Goal: Task Accomplishment & Management: Complete application form

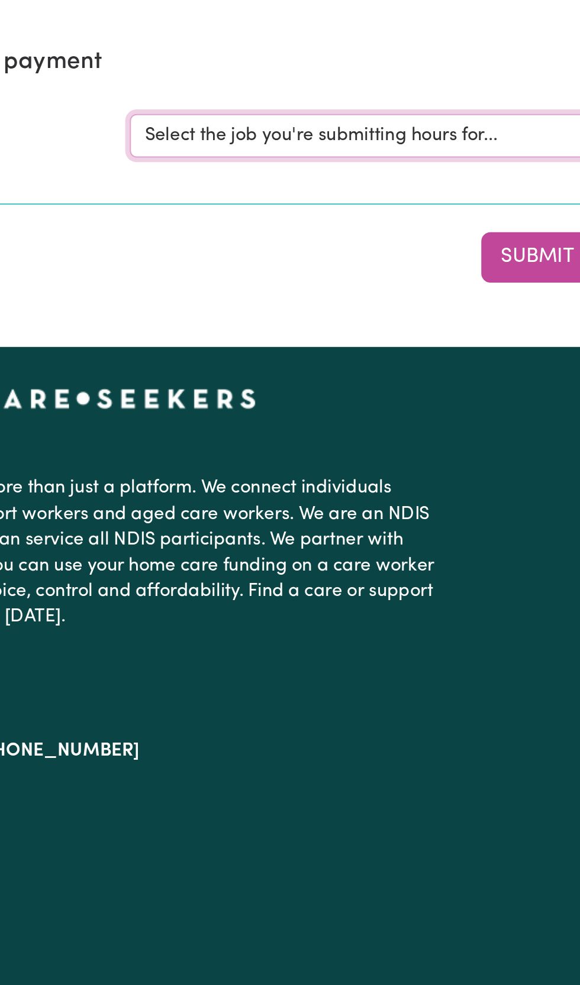
click at [398, 179] on select "Select the job you're submitting hours for... [[PERSON_NAME] ] [DEMOGRAPHIC_DAT…" at bounding box center [435, 182] width 276 height 22
select select "11981"
click at [297, 171] on select "Select the job you're submitting hours for... [[PERSON_NAME] ] [DEMOGRAPHIC_DAT…" at bounding box center [435, 182] width 276 height 22
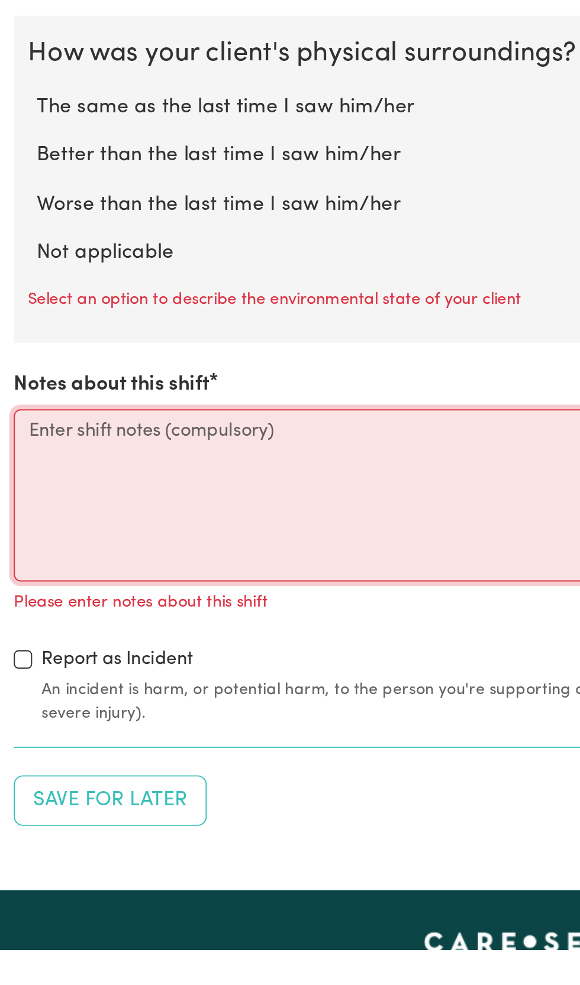
scroll to position [937, 0]
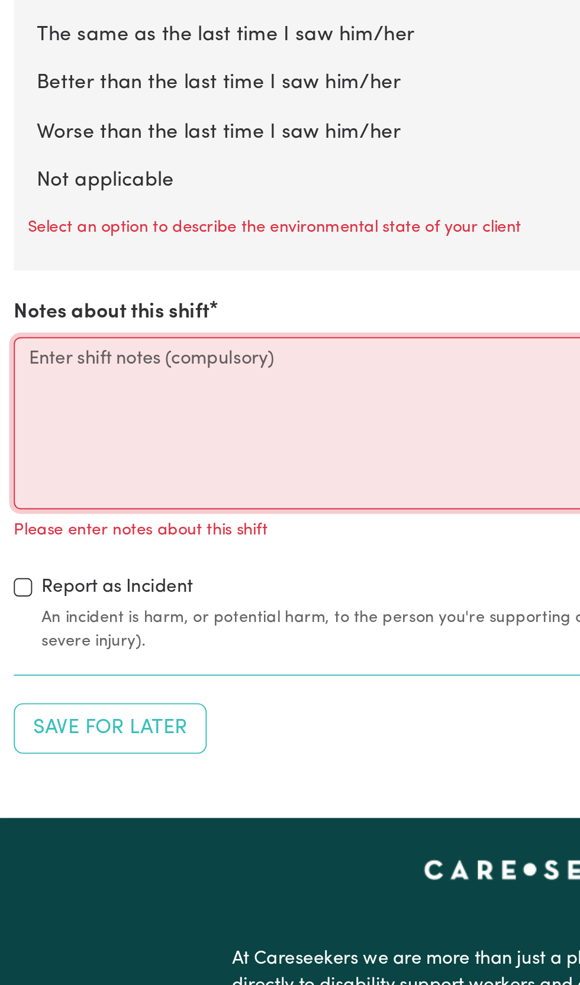
paste textarea "I arrived at [PERSON_NAME]'s home [DATE], [DATE] 10am. [PERSON_NAME]'s daughter…"
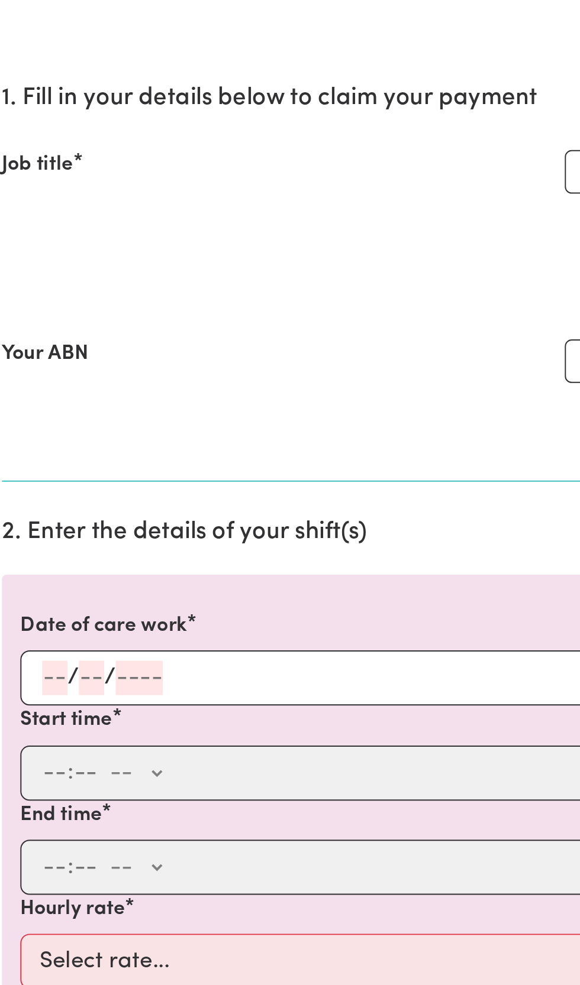
scroll to position [0, 0]
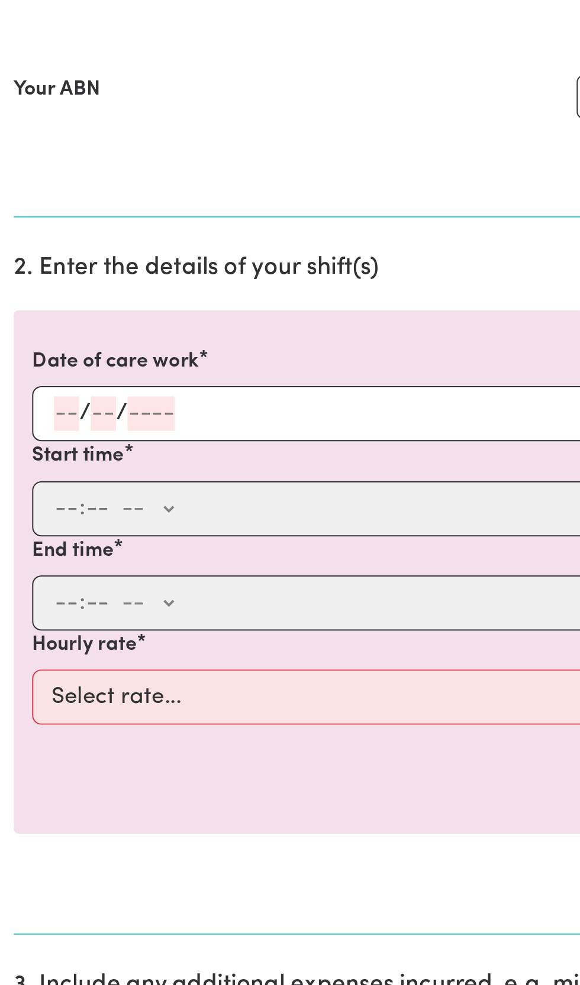
type textarea "I arrived at [PERSON_NAME]'s home [DATE], [DATE] 10am. [PERSON_NAME]'s daughter…"
click at [50, 446] on input "number" at bounding box center [53, 444] width 13 height 18
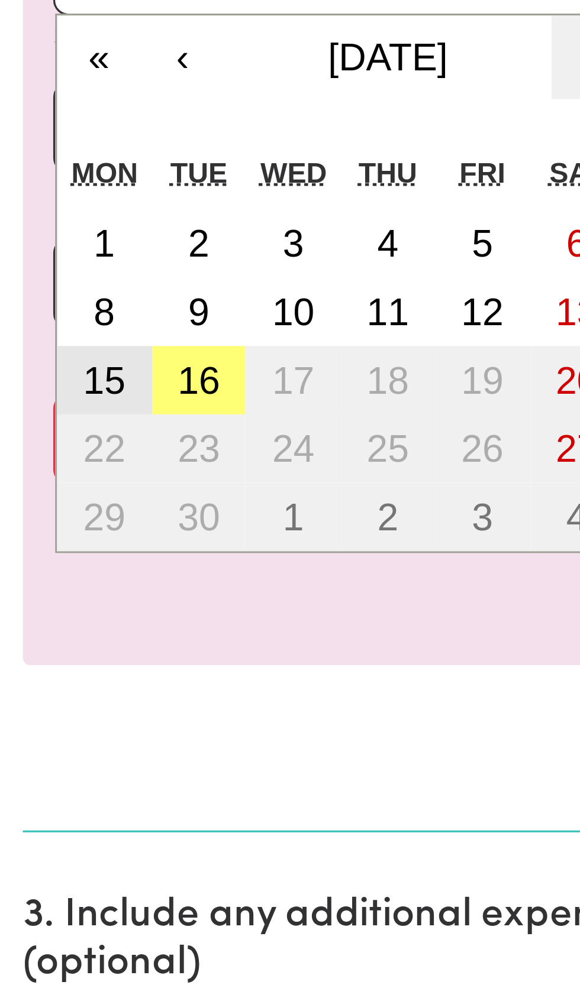
click at [37, 572] on abbr "15" at bounding box center [32, 571] width 13 height 13
type input "[DATE]"
type input "15"
type input "9"
type input "2025"
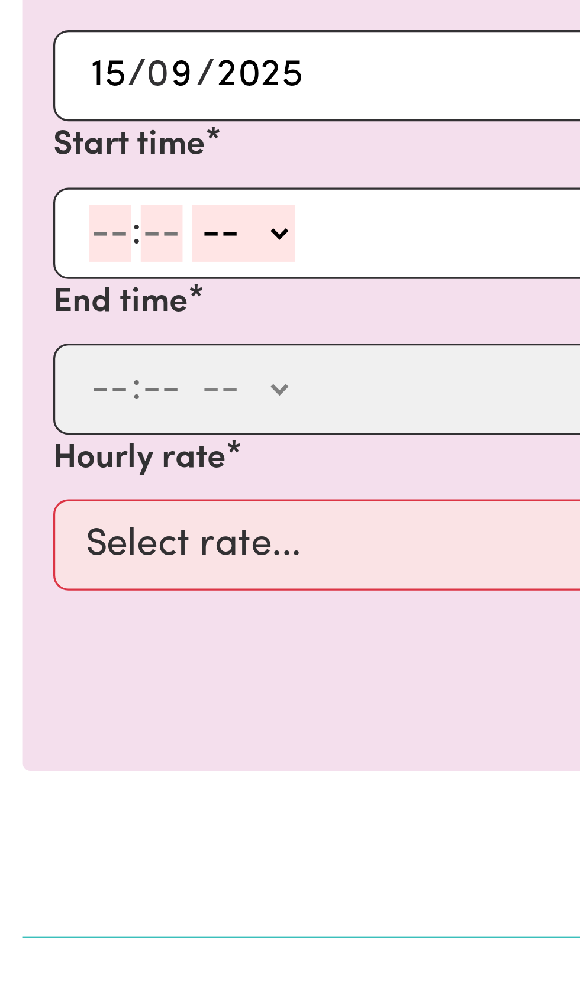
click at [35, 490] on input "number" at bounding box center [34, 493] width 13 height 18
type input "10"
type input "0"
click at [92, 495] on select "-- AM PM" at bounding box center [78, 493] width 32 height 18
select select "am"
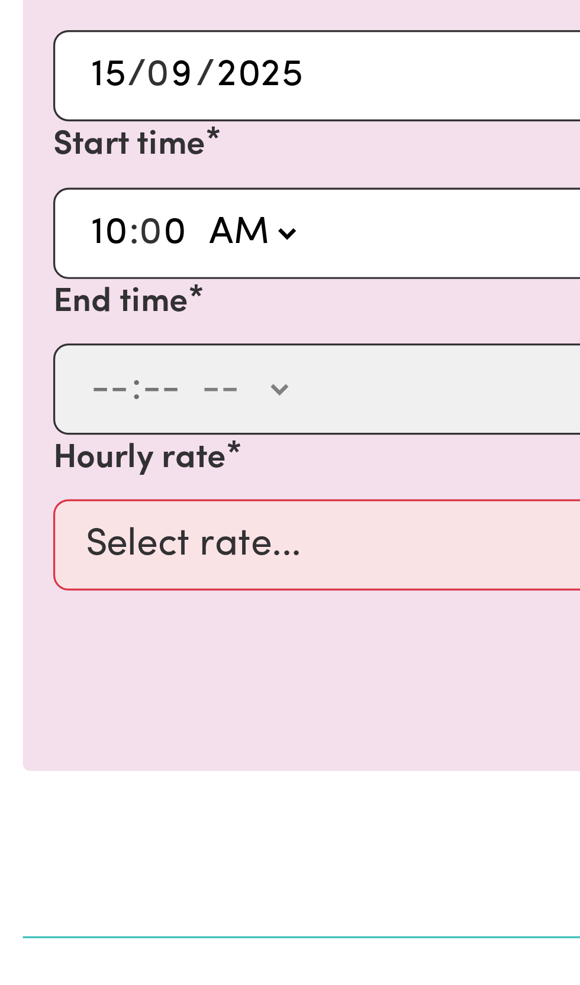
click at [62, 484] on select "-- AM PM" at bounding box center [78, 493] width 32 height 18
type input "10:00"
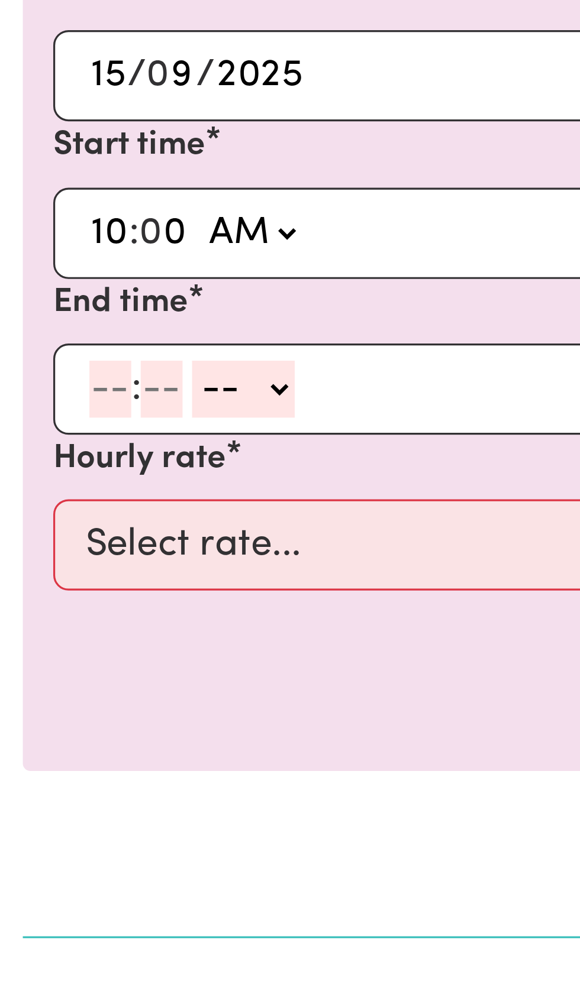
click at [51, 541] on input "number" at bounding box center [50, 542] width 13 height 18
type input "1"
click at [38, 539] on input "number" at bounding box center [34, 542] width 13 height 18
type input "1"
click at [48, 537] on input "number" at bounding box center [44, 542] width 13 height 18
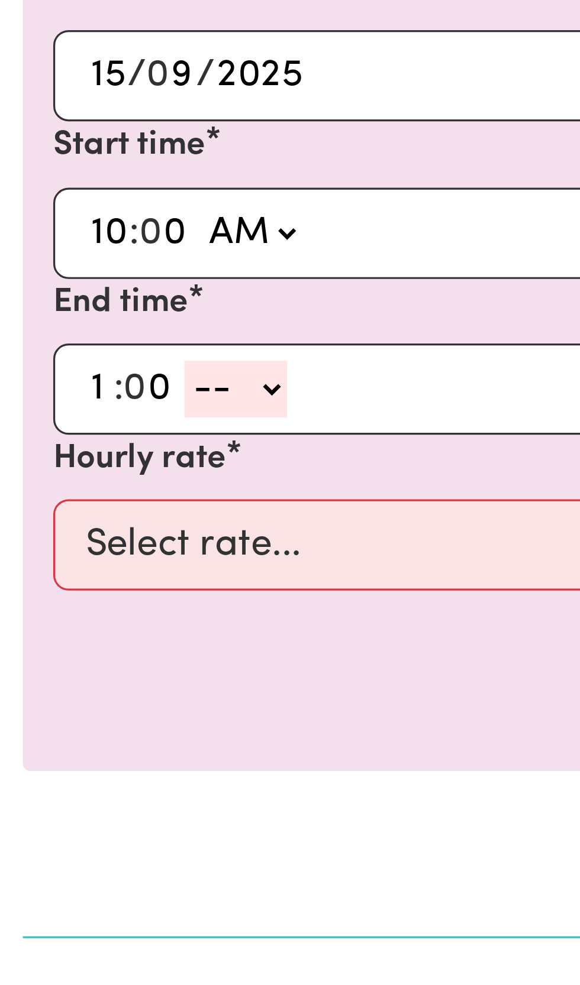
type input "0"
click at [86, 540] on select "-- AM PM" at bounding box center [73, 542] width 32 height 18
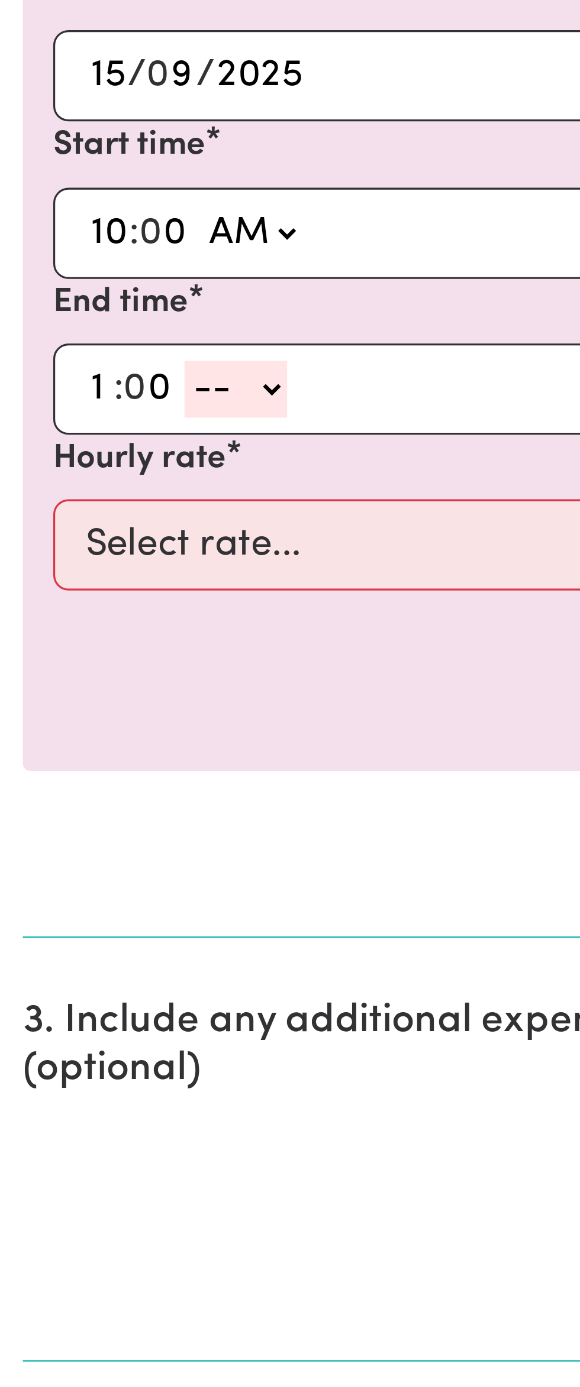
select select "pm"
click at [57, 533] on select "-- AM PM" at bounding box center [73, 542] width 32 height 18
type input "13:00"
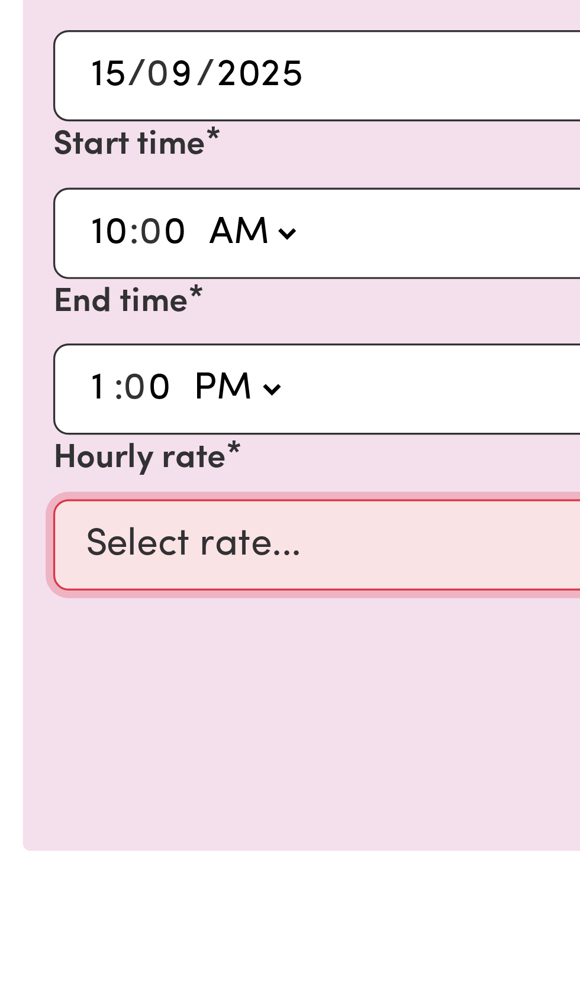
click at [122, 590] on select "Select rate... $50.00 (Weekday)" at bounding box center [290, 590] width 546 height 28
select select "50-Weekday"
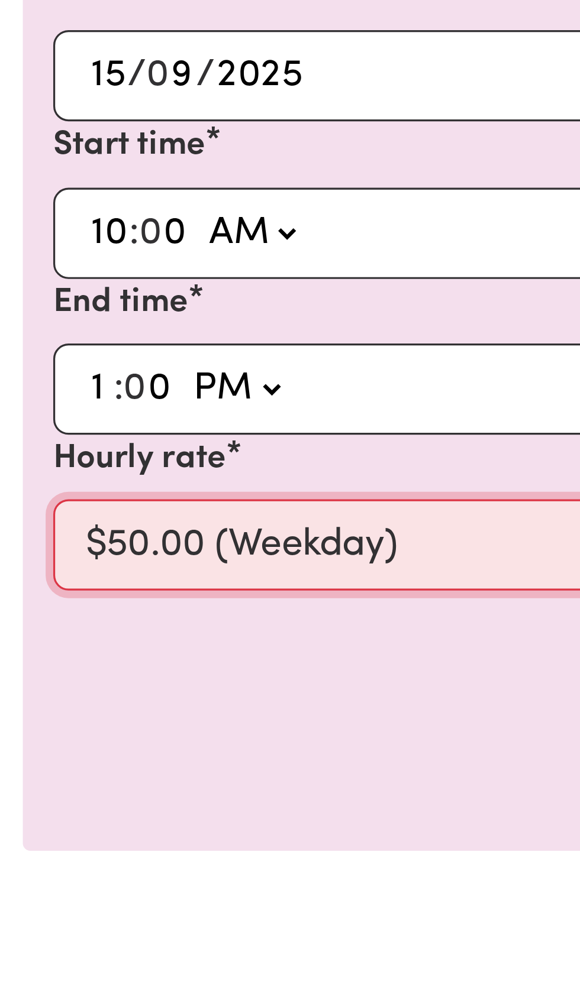
click at [17, 576] on select "Select rate... $50.00 (Weekday)" at bounding box center [290, 590] width 546 height 28
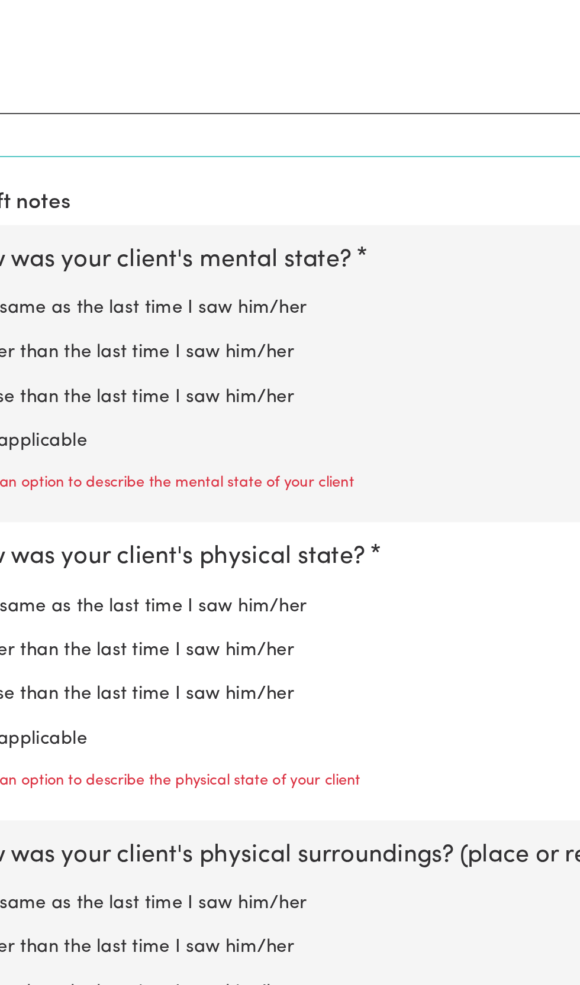
scroll to position [525, 0]
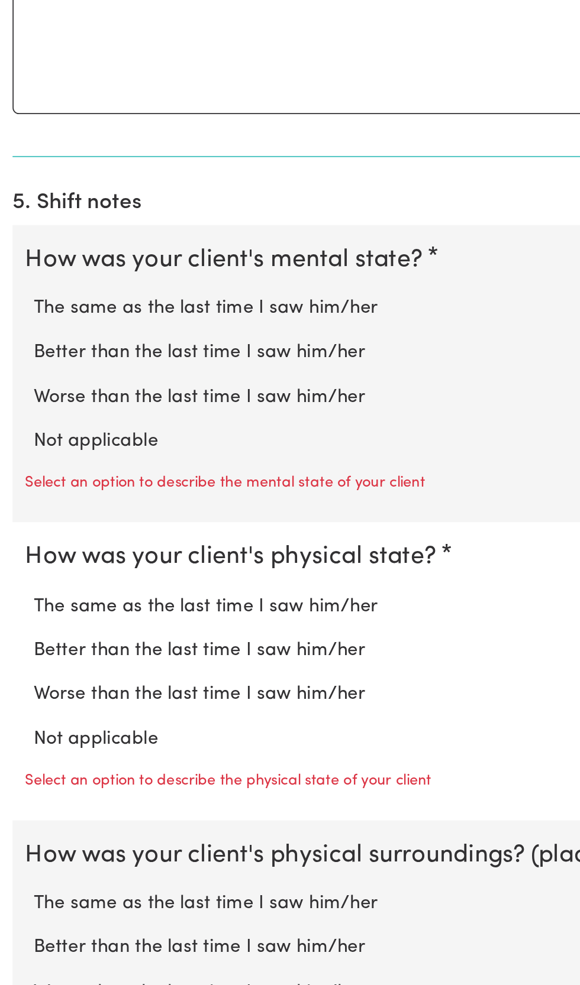
click at [203, 594] on label "The same as the last time I saw him/her" at bounding box center [290, 595] width 542 height 15
click at [19, 588] on input "The same as the last time I saw him/her" at bounding box center [18, 588] width 1 height 1
radio input "true"
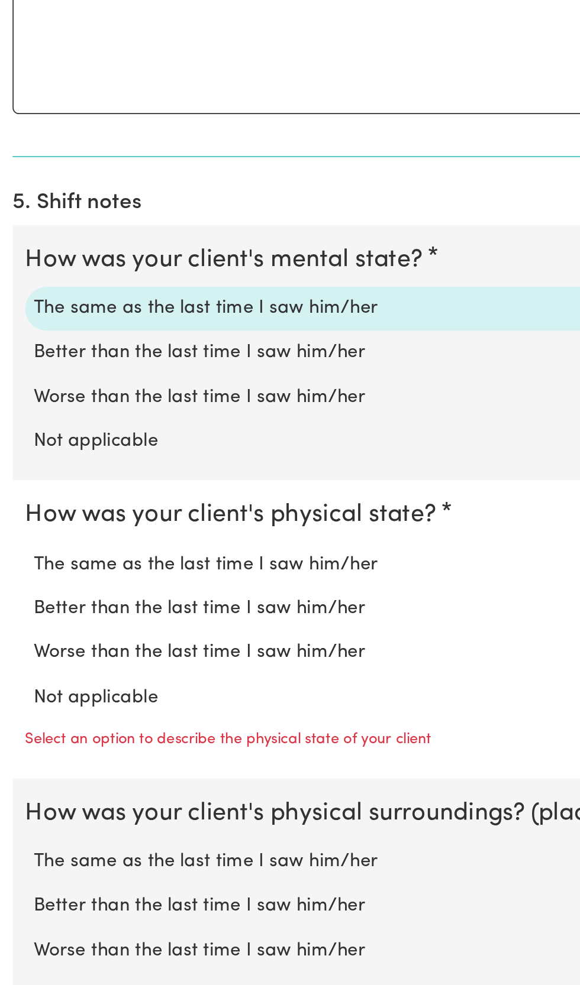
click at [207, 741] on label "The same as the last time I saw him/her" at bounding box center [290, 740] width 542 height 15
click at [19, 733] on input "The same as the last time I saw him/her" at bounding box center [18, 733] width 1 height 1
radio input "true"
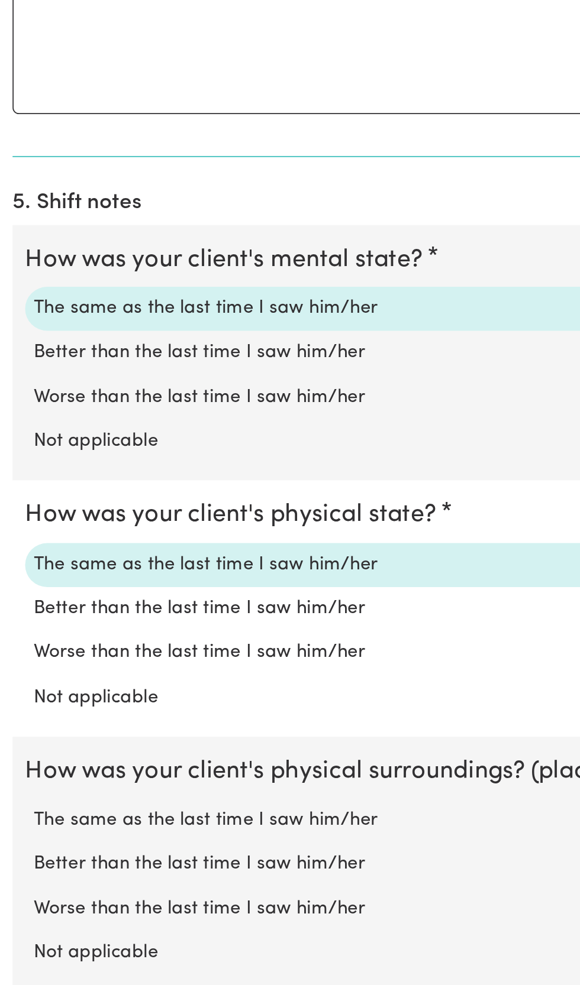
click at [195, 887] on label "The same as the last time I saw him/her" at bounding box center [290, 885] width 542 height 15
click at [19, 878] on input "The same as the last time I saw him/her" at bounding box center [18, 877] width 1 height 1
radio input "true"
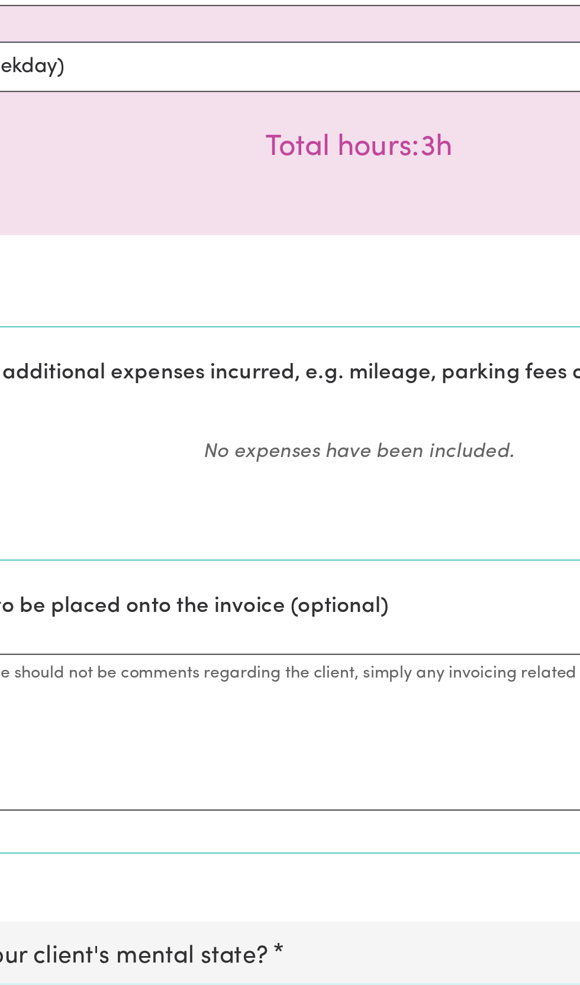
scroll to position [551, 0]
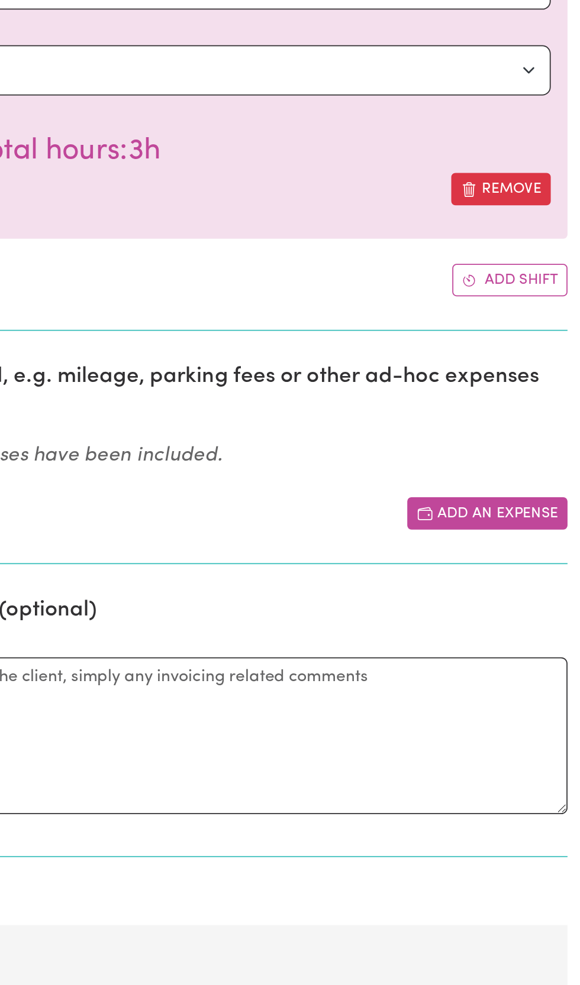
click at [526, 288] on button "Add an expense" at bounding box center [527, 290] width 90 height 18
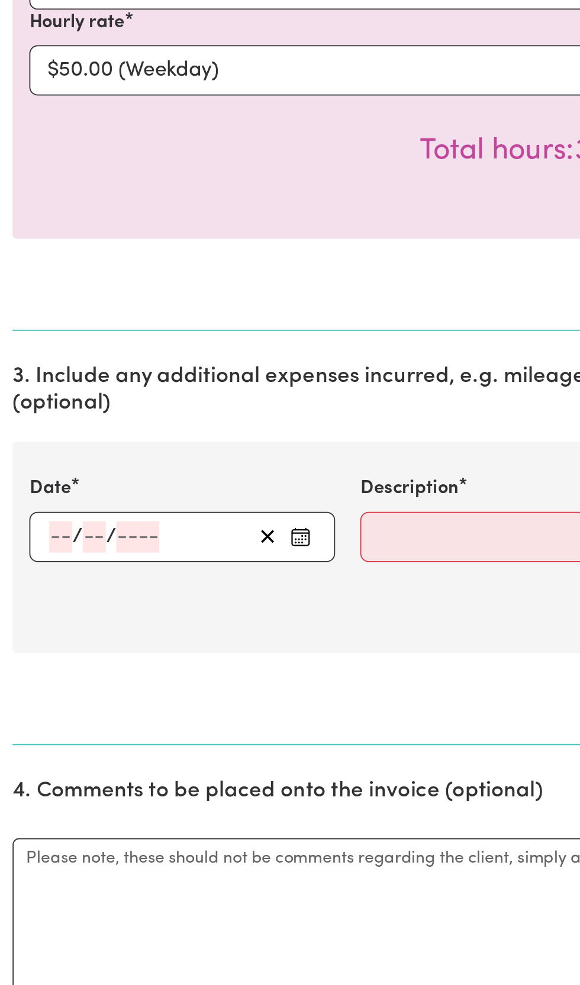
click at [60, 296] on div "/ /" at bounding box center [84, 303] width 115 height 18
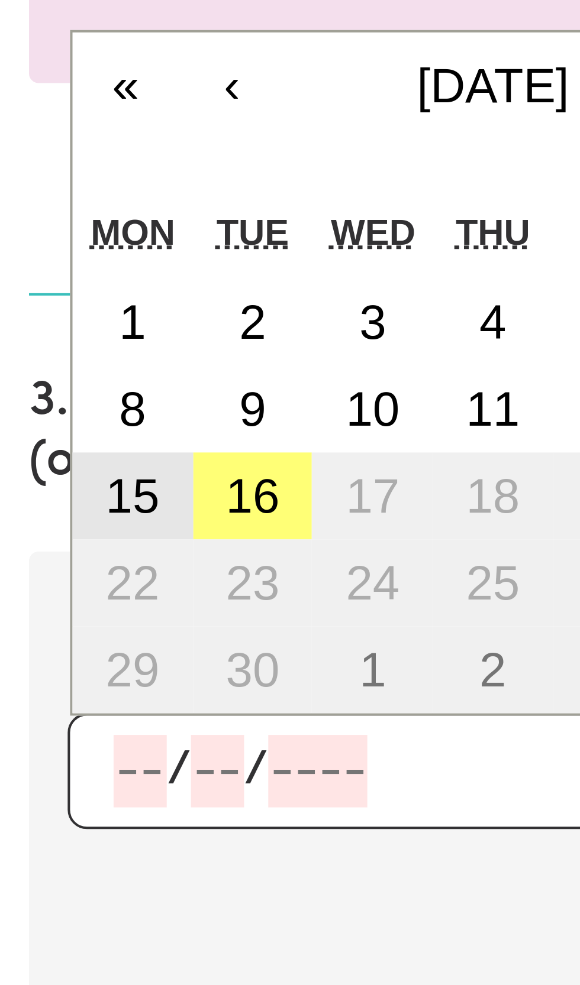
click at [36, 229] on abbr "15" at bounding box center [32, 235] width 13 height 13
type input "[DATE]"
type input "15"
type input "9"
type input "2025"
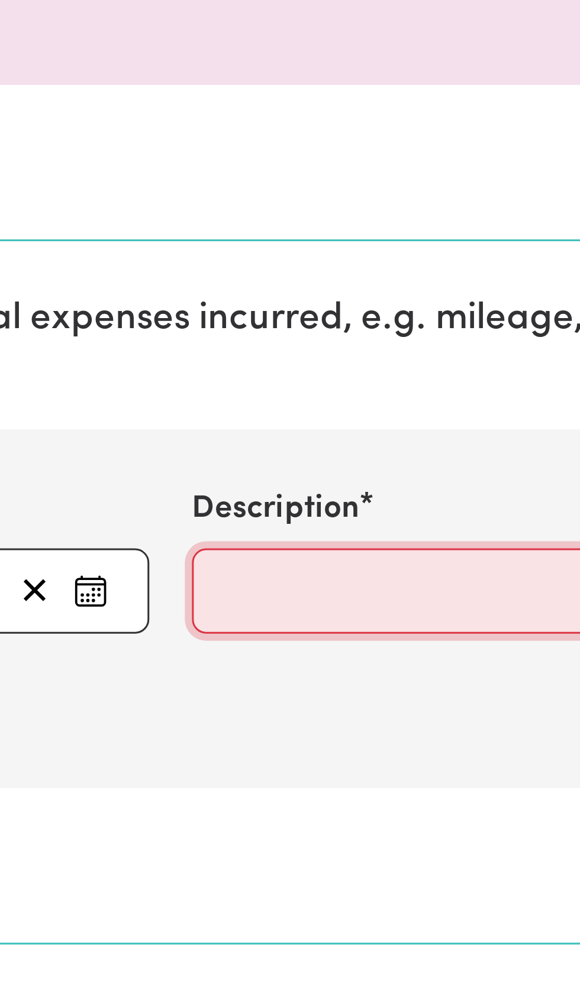
click at [218, 302] on input "Description" at bounding box center [289, 303] width 173 height 28
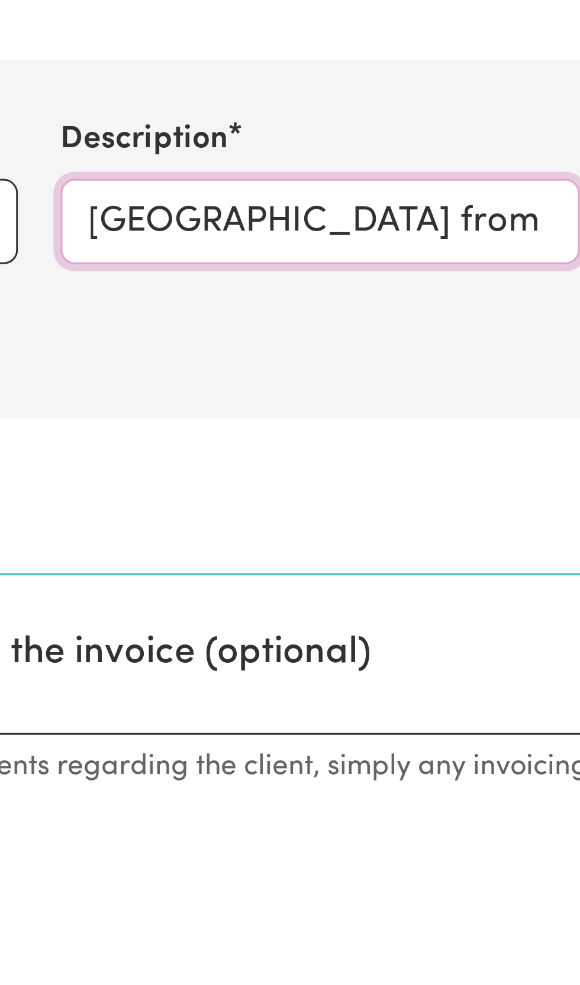
scroll to position [0, 108]
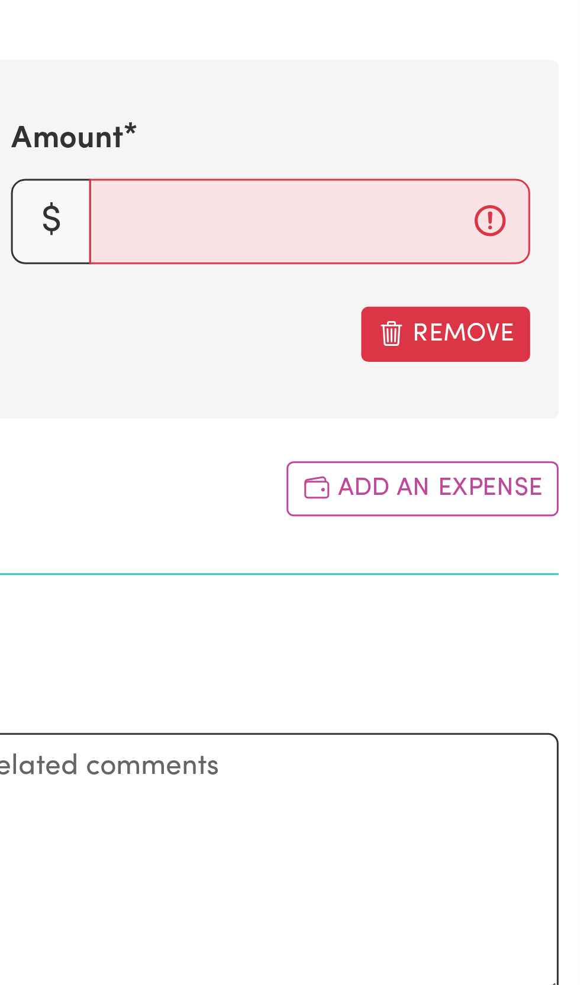
type input "Mileage Return to [GEOGRAPHIC_DATA] from [GEOGRAPHIC_DATA]"
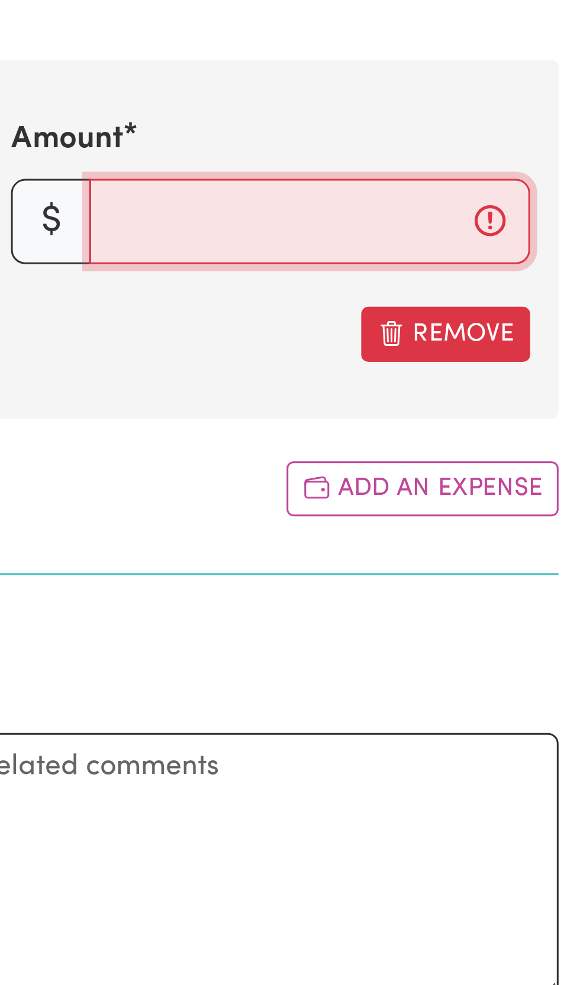
click at [440, 299] on input "Amount" at bounding box center [489, 303] width 147 height 28
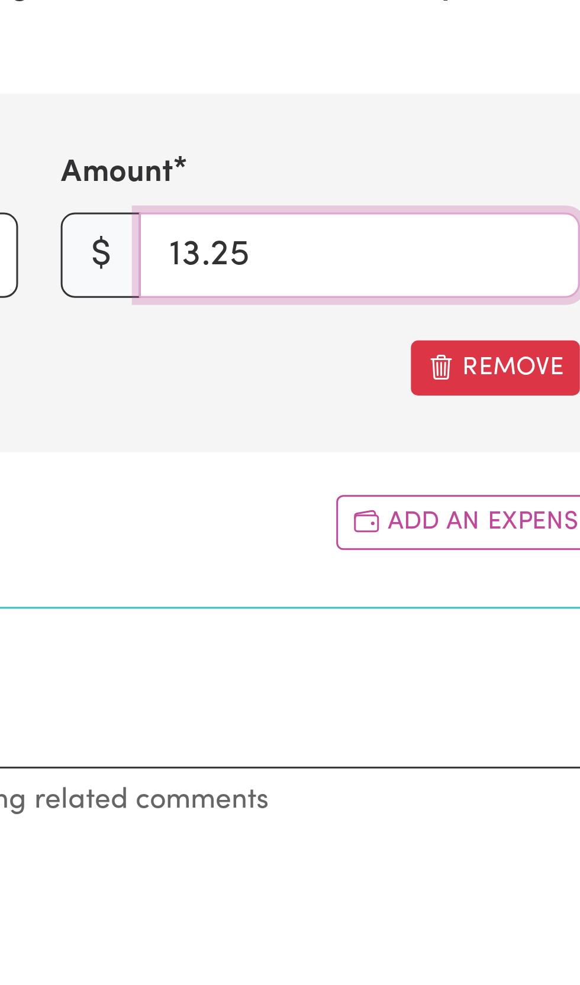
type input "13.25"
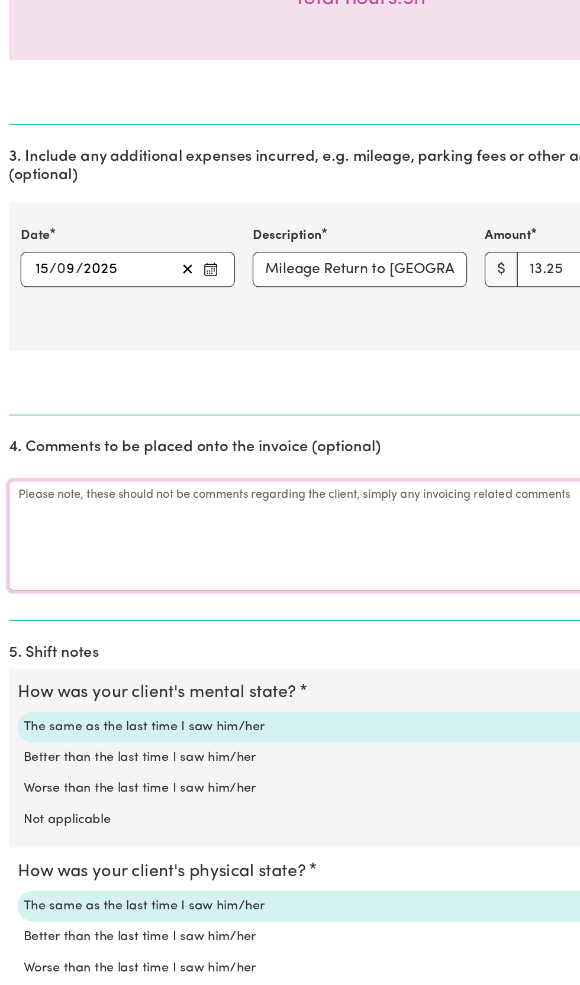
scroll to position [634, 0]
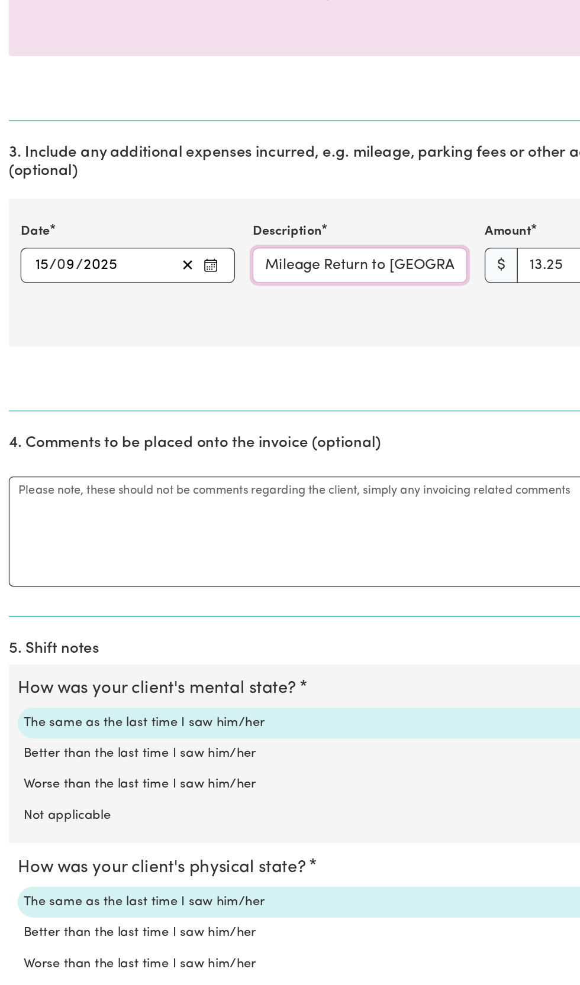
click at [287, 218] on input "Mileage Return to [GEOGRAPHIC_DATA] from [GEOGRAPHIC_DATA]" at bounding box center [289, 220] width 173 height 28
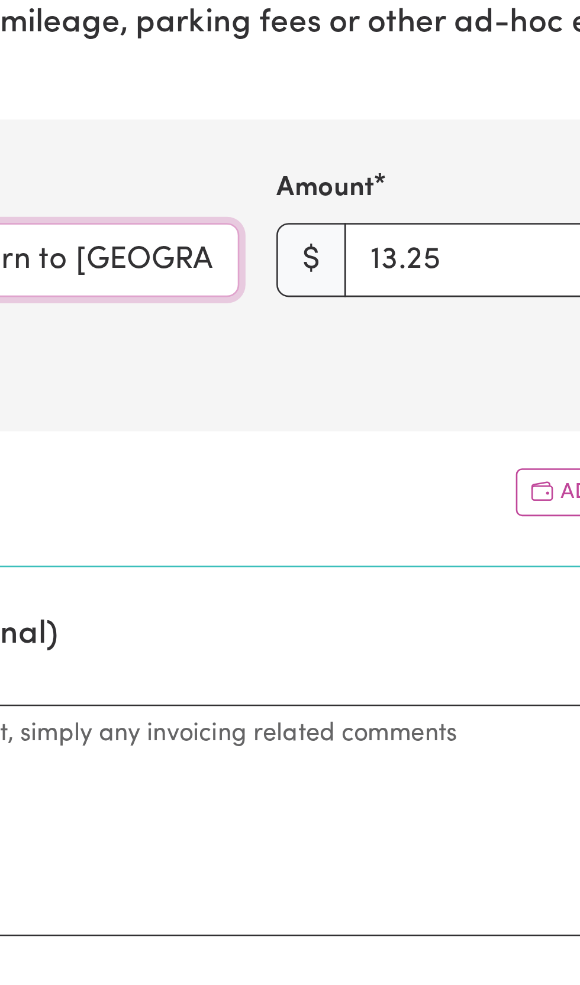
click at [374, 224] on input "Mileage Return to [GEOGRAPHIC_DATA] from [GEOGRAPHIC_DATA]" at bounding box center [289, 220] width 173 height 28
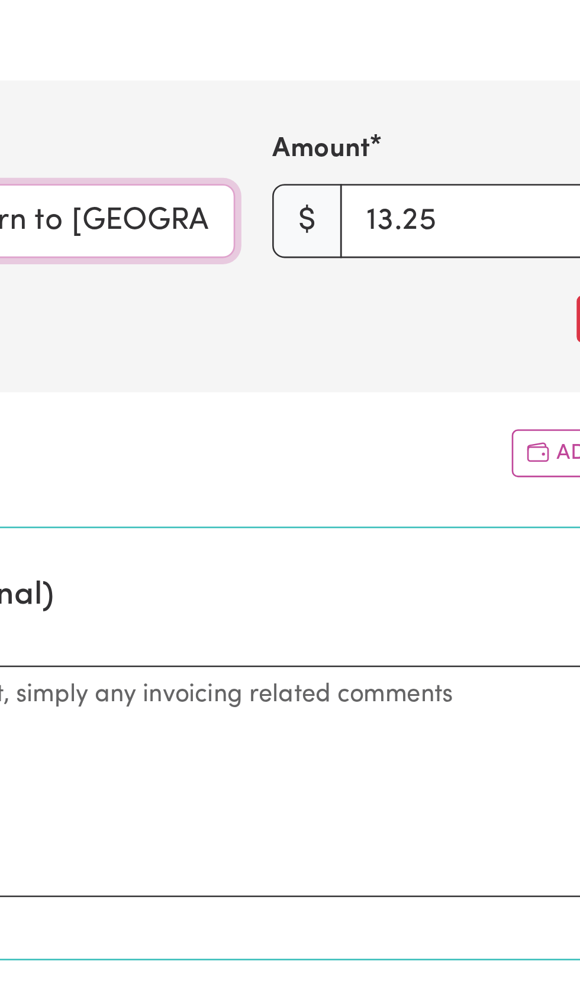
click at [371, 222] on input "Mileage Return to [GEOGRAPHIC_DATA] from [GEOGRAPHIC_DATA]" at bounding box center [289, 220] width 173 height 28
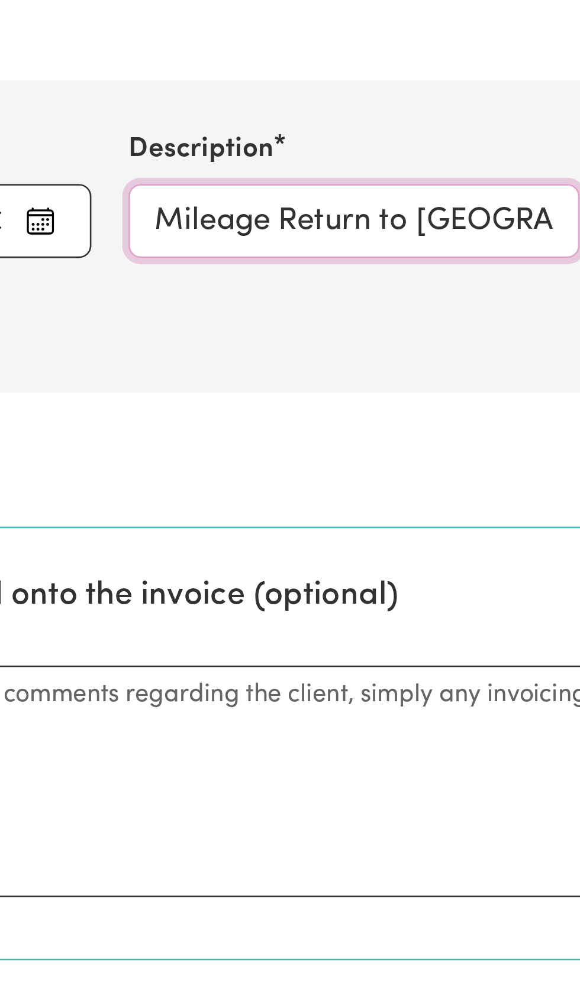
scroll to position [0, 17]
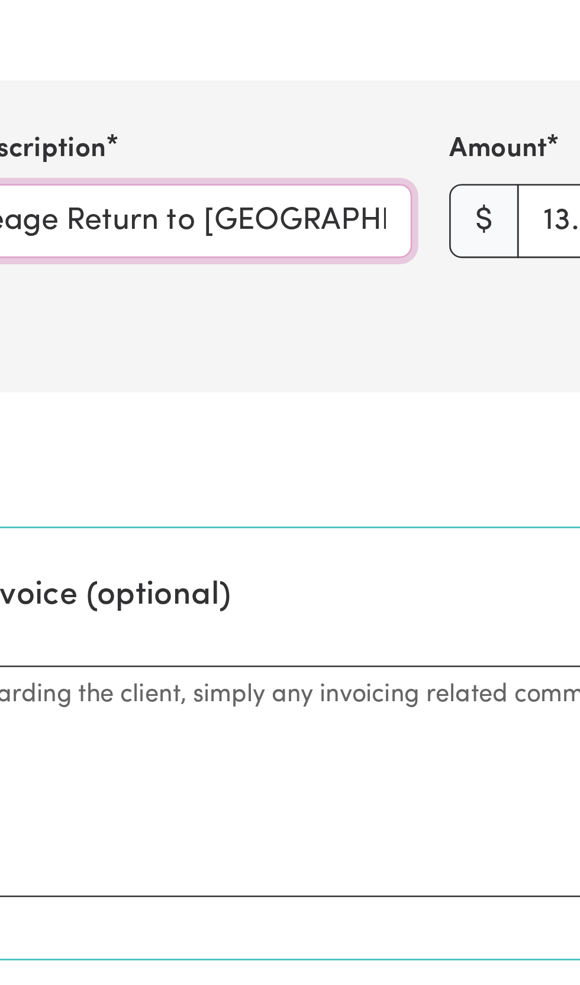
click at [352, 221] on input "Mileage Return to [GEOGRAPHIC_DATA] from [GEOGRAPHIC_DATA]" at bounding box center [289, 220] width 173 height 28
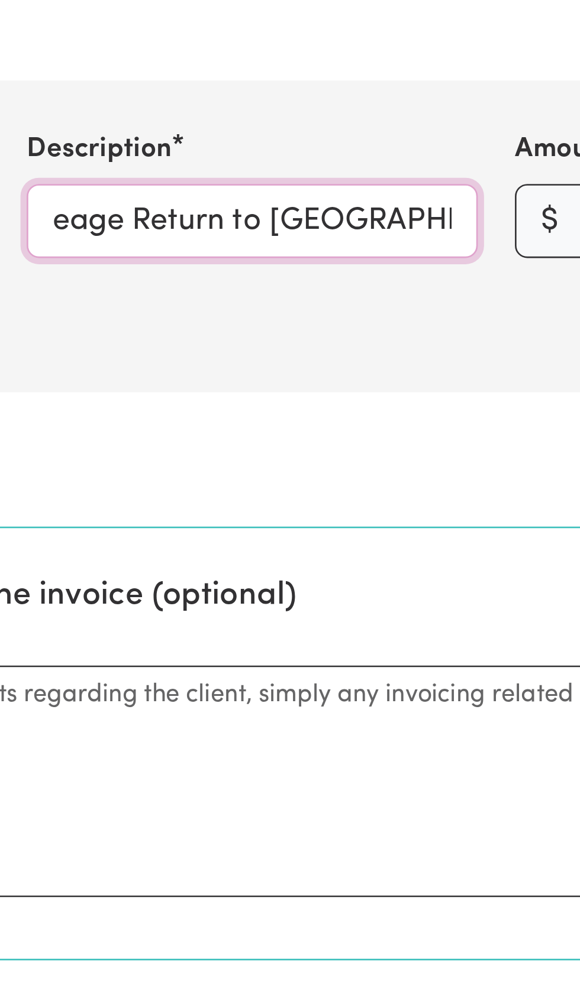
click at [364, 216] on input "Mileage Return to [GEOGRAPHIC_DATA] from [GEOGRAPHIC_DATA]" at bounding box center [289, 220] width 173 height 28
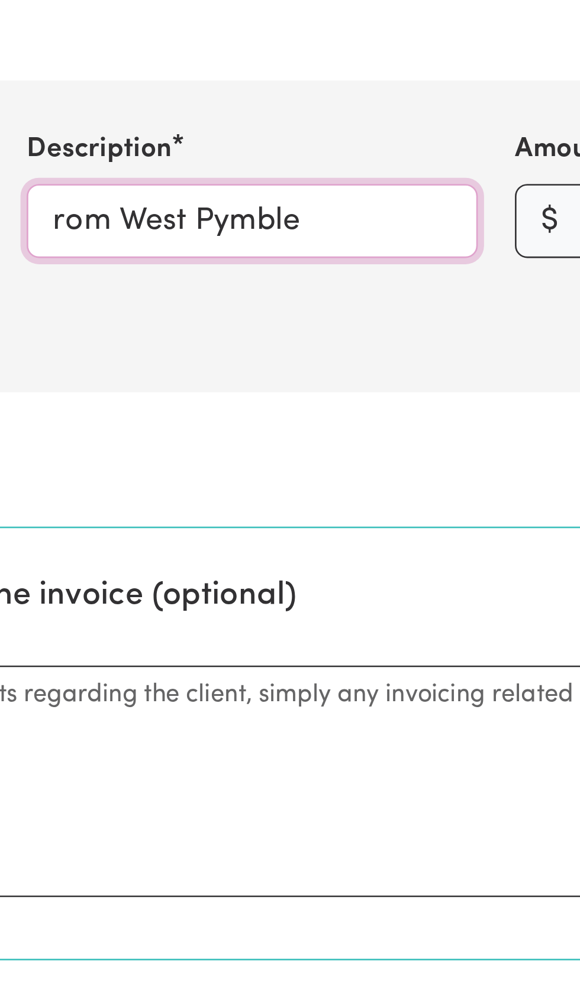
scroll to position [0, 0]
click at [238, 222] on input "rom West Pymble" at bounding box center [289, 220] width 173 height 28
click at [215, 222] on input "West Pymble" at bounding box center [289, 220] width 173 height 28
click at [331, 223] on input "Mileage West Pymble" at bounding box center [289, 220] width 173 height 28
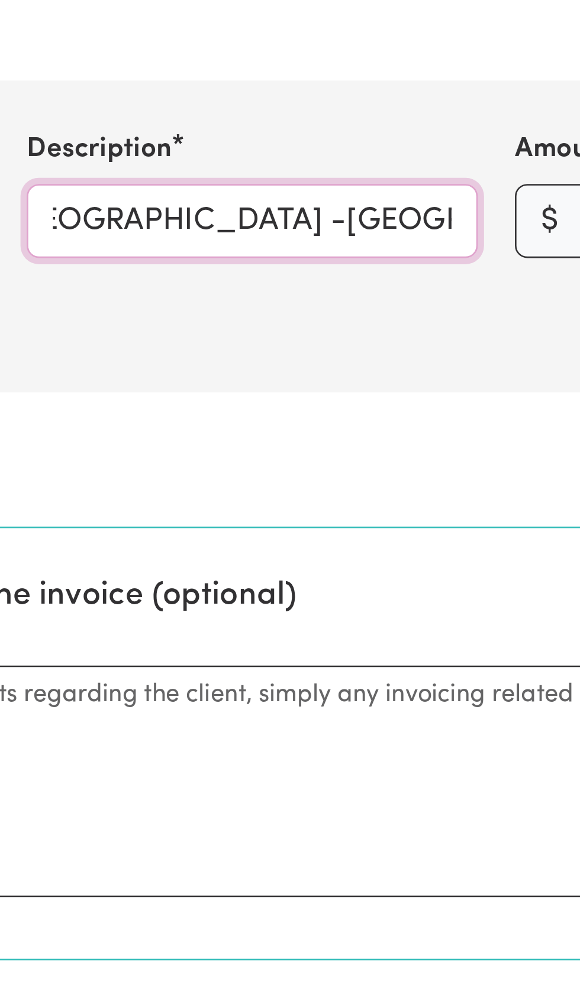
scroll to position [0, 72]
click at [333, 219] on input "Mileage [GEOGRAPHIC_DATA] -[GEOGRAPHIC_DATA]" at bounding box center [289, 220] width 173 height 28
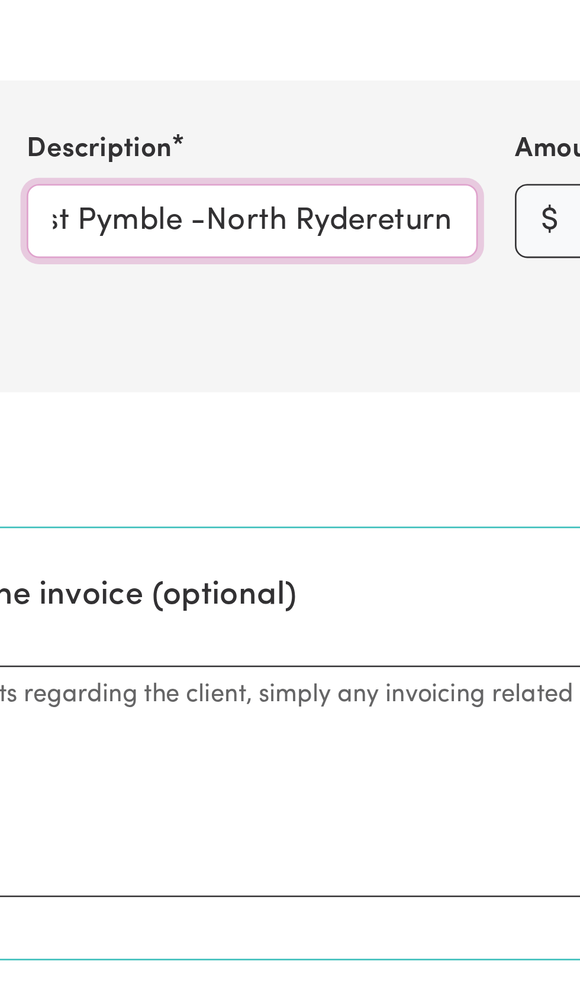
scroll to position [0, 66]
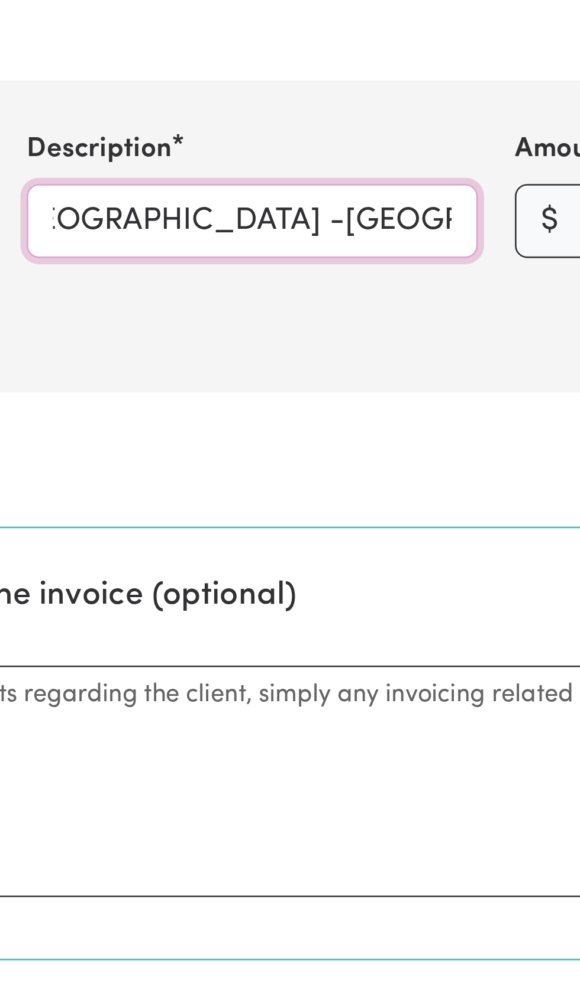
click at [368, 221] on input "Mileage [GEOGRAPHIC_DATA] -[GEOGRAPHIC_DATA] return" at bounding box center [289, 220] width 173 height 28
click at [354, 219] on input "Mileage [GEOGRAPHIC_DATA] -[GEOGRAPHIC_DATA] return" at bounding box center [289, 220] width 173 height 28
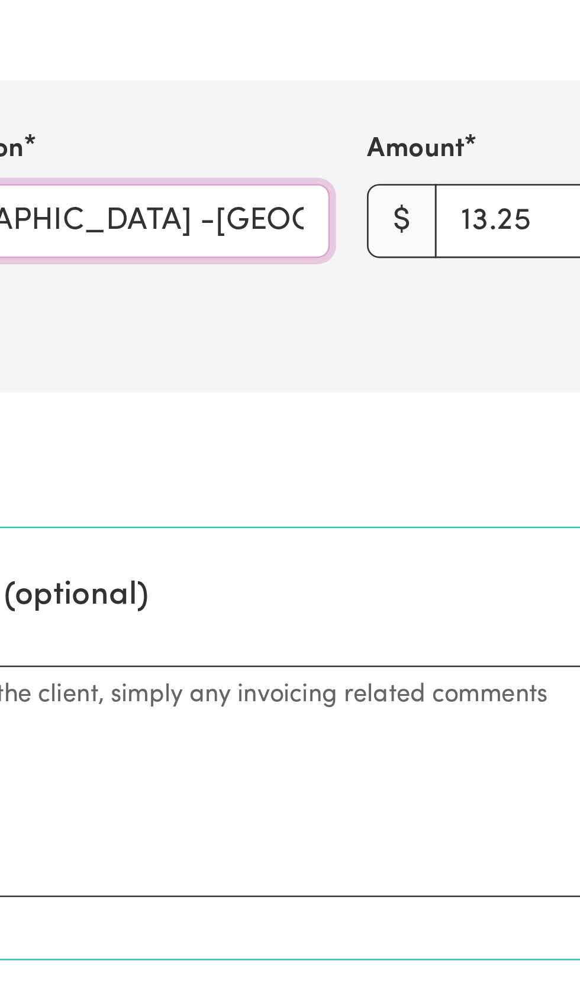
click at [360, 218] on input "Mileage [GEOGRAPHIC_DATA] -[GEOGRAPHIC_DATA] return" at bounding box center [289, 220] width 173 height 28
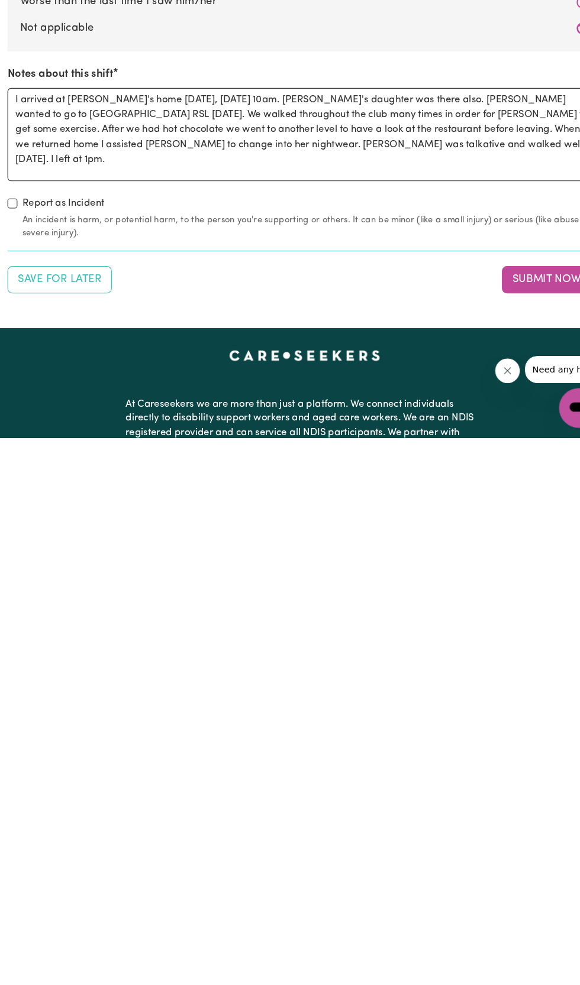
scroll to position [998, 0]
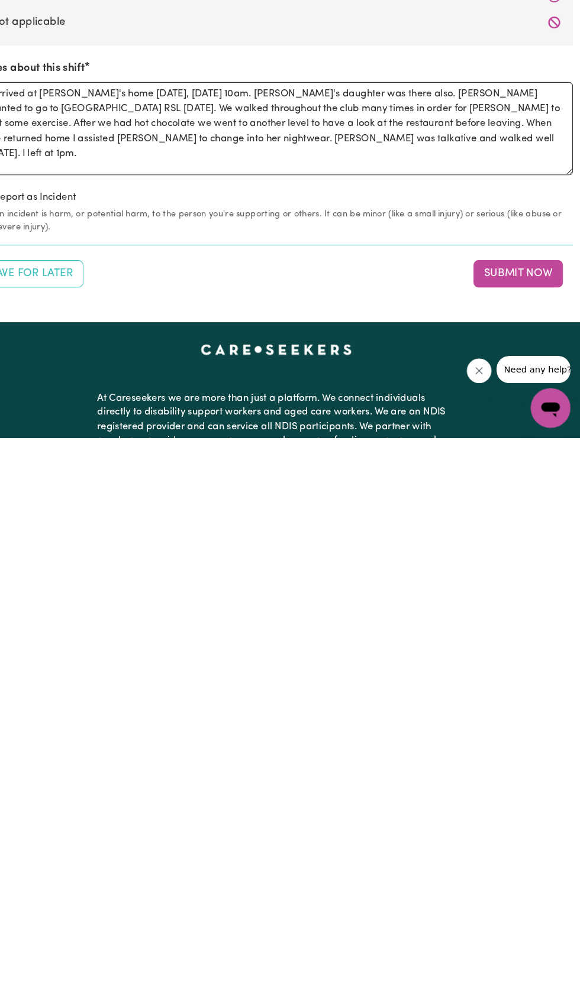
type input "Mileage [GEOGRAPHIC_DATA] -[GEOGRAPHIC_DATA] return"
click at [509, 826] on button "Submit Now" at bounding box center [520, 829] width 85 height 26
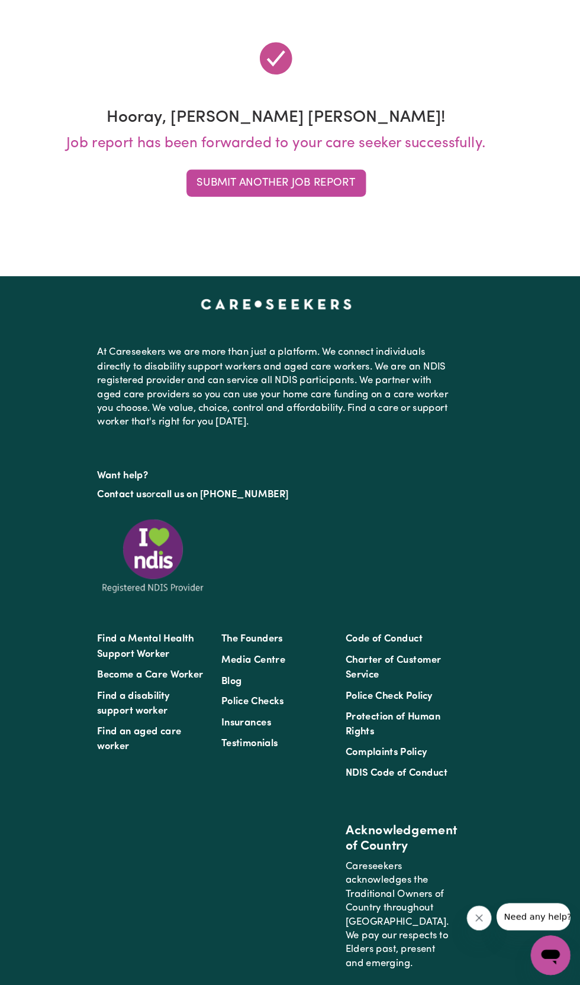
scroll to position [0, 0]
